Goal: Navigation & Orientation: Understand site structure

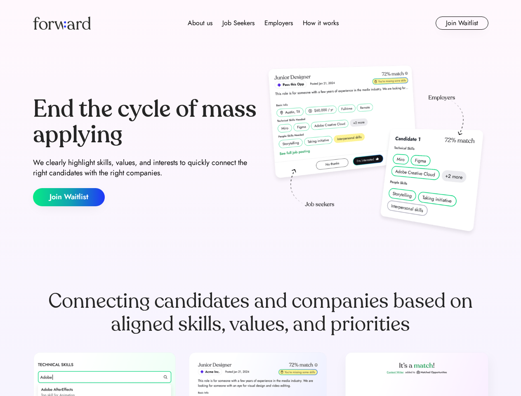
click at [260, 198] on div "End the cycle of mass applying We clearly highlight skills, values, and interes…" at bounding box center [260, 151] width 455 height 177
click at [261, 23] on div "About us Job Seekers Employers How it works" at bounding box center [263, 23] width 325 height 10
click at [62, 23] on img at bounding box center [62, 22] width 58 height 13
click at [263, 23] on div "About us Job Seekers Employers How it works" at bounding box center [263, 23] width 325 height 10
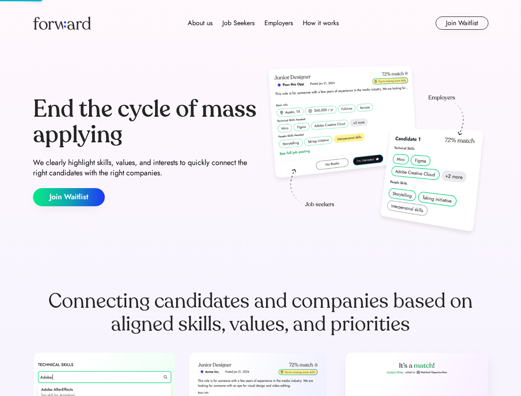
click at [200, 23] on div "About us" at bounding box center [200, 23] width 25 height 10
click at [238, 23] on div "Job Seekers" at bounding box center [238, 23] width 32 height 10
click at [278, 23] on div "Employers" at bounding box center [278, 23] width 28 height 10
click at [320, 23] on div "How it works" at bounding box center [321, 23] width 36 height 10
click at [461, 23] on button "Join Waitlist" at bounding box center [462, 22] width 53 height 13
